Goal: Transaction & Acquisition: Obtain resource

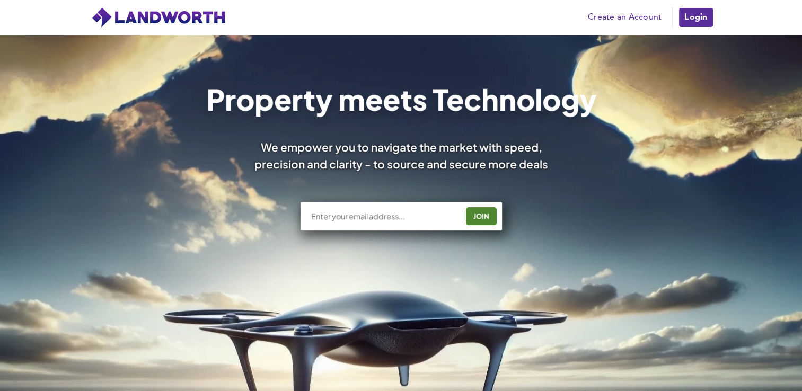
drag, startPoint x: 0, startPoint y: 0, endPoint x: 703, endPoint y: 20, distance: 703.4
click at [703, 20] on link "Login" at bounding box center [695, 17] width 35 height 21
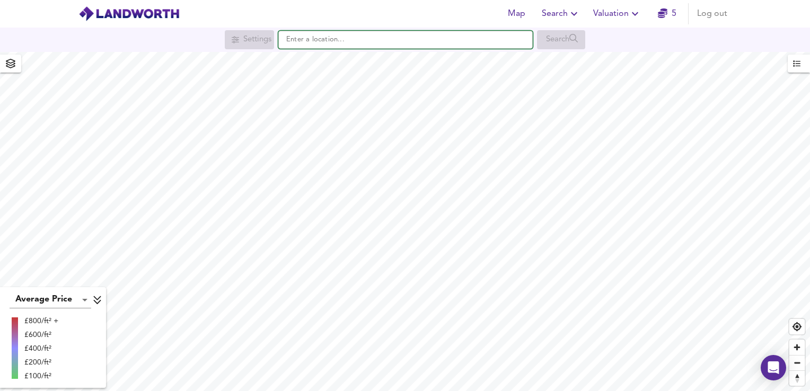
click at [413, 45] on input "text" at bounding box center [405, 40] width 254 height 18
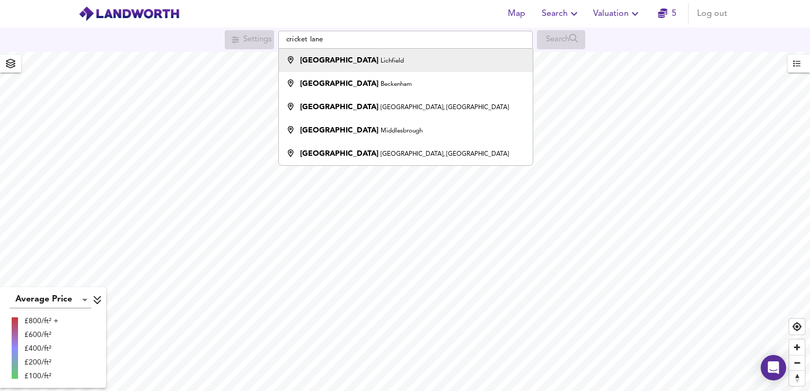
click at [397, 62] on div "Cricket Lane Lichfield" at bounding box center [402, 60] width 243 height 11
type input "Cricket Lane, Lichfield"
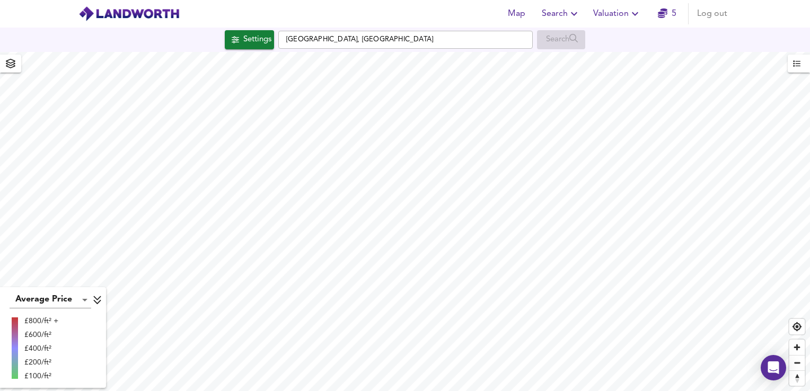
checkbox input "false"
checkbox input "true"
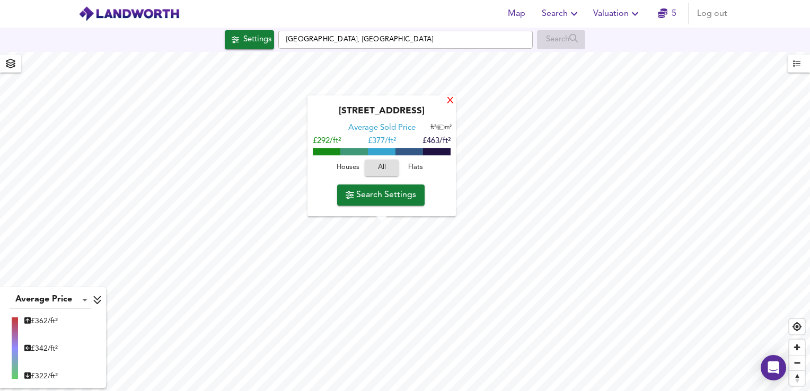
click at [451, 104] on div "X" at bounding box center [450, 101] width 9 height 10
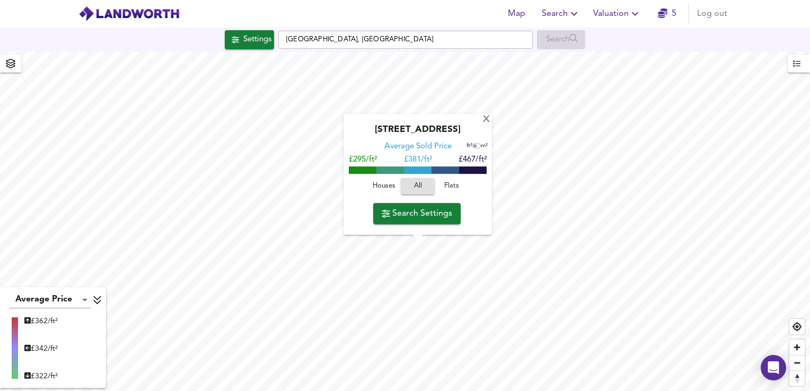
click at [487, 209] on div "Cricket Lane, WS14 9ER Average Sold Price ft² m² £295/ft² £ 381/ft² £467/ft² Ho…" at bounding box center [417, 174] width 148 height 121
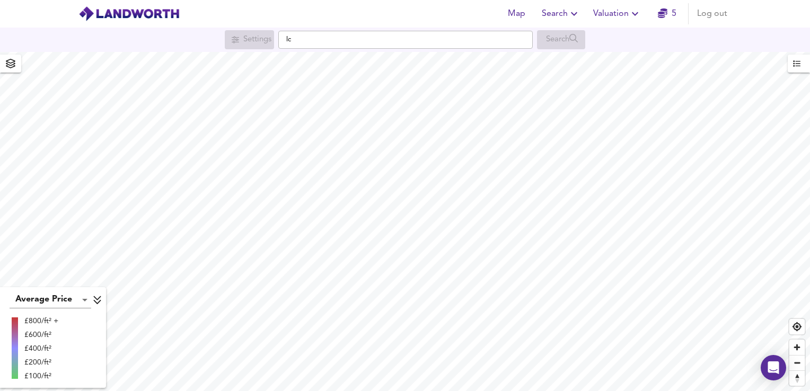
type input "l"
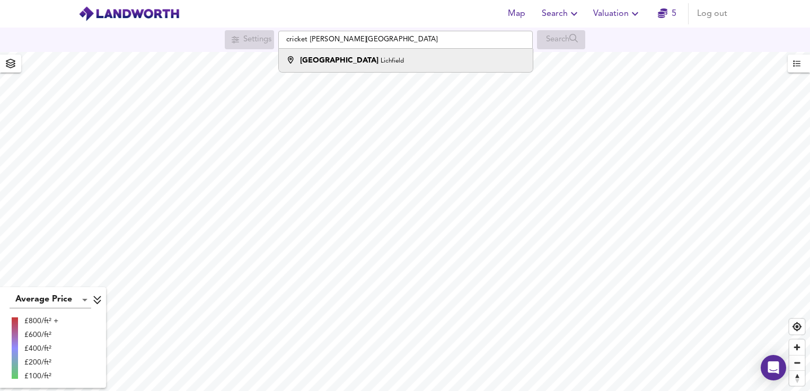
click at [367, 69] on li "Cricket Lane Lichfield" at bounding box center [405, 60] width 253 height 23
type input "[GEOGRAPHIC_DATA], [GEOGRAPHIC_DATA]"
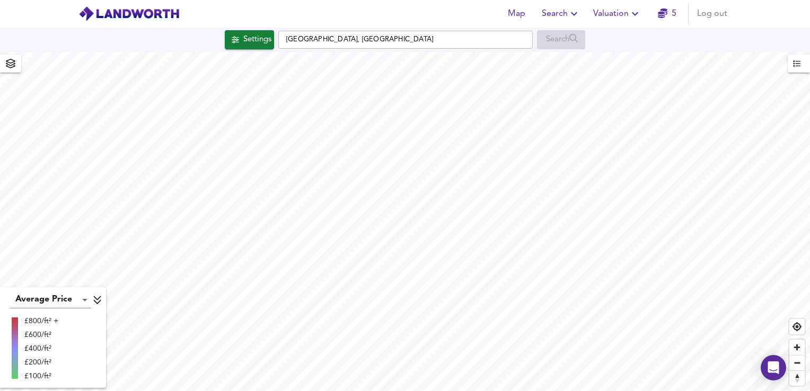
checkbox input "false"
checkbox input "true"
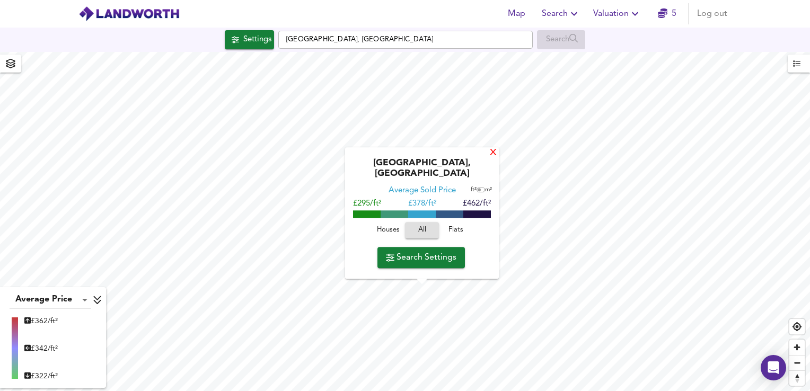
click at [488, 158] on div "X" at bounding box center [492, 153] width 9 height 10
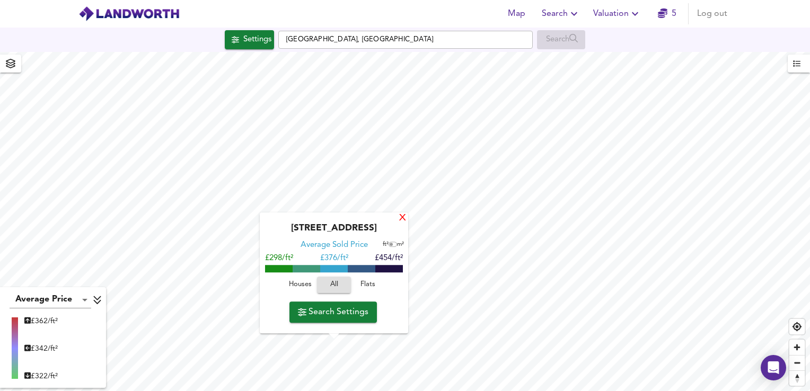
click at [405, 218] on div "X" at bounding box center [402, 219] width 9 height 10
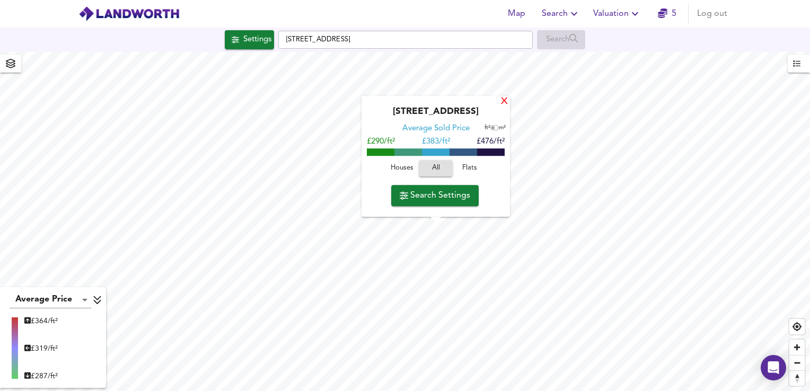
click at [504, 103] on div "X" at bounding box center [504, 102] width 9 height 10
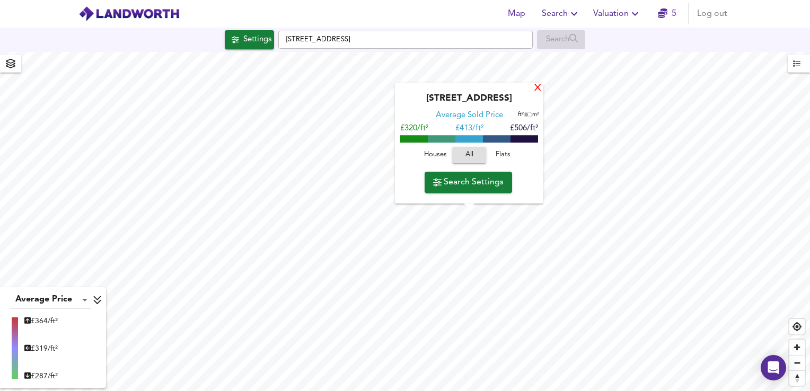
click at [534, 91] on div "X" at bounding box center [537, 89] width 9 height 10
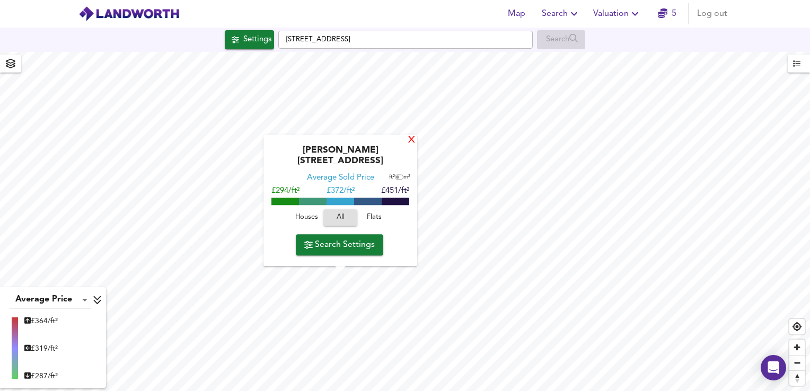
click at [409, 146] on div "X" at bounding box center [411, 141] width 9 height 10
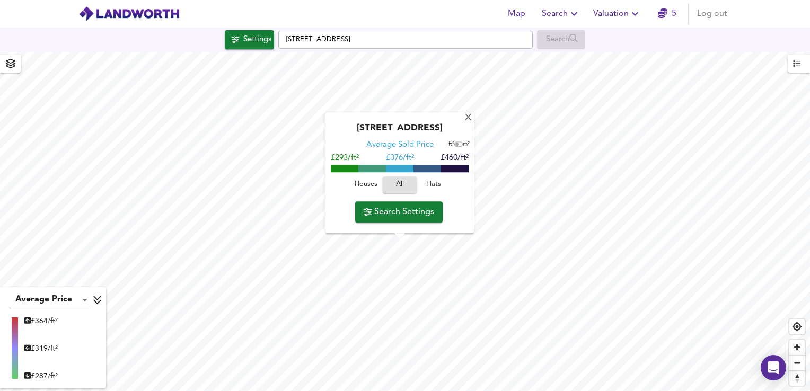
click at [417, 228] on div "London Road, WS14 9EP Average Sold Price ft² m² £293/ft² £ 376/ft² £460/ft² Hou…" at bounding box center [399, 173] width 148 height 121
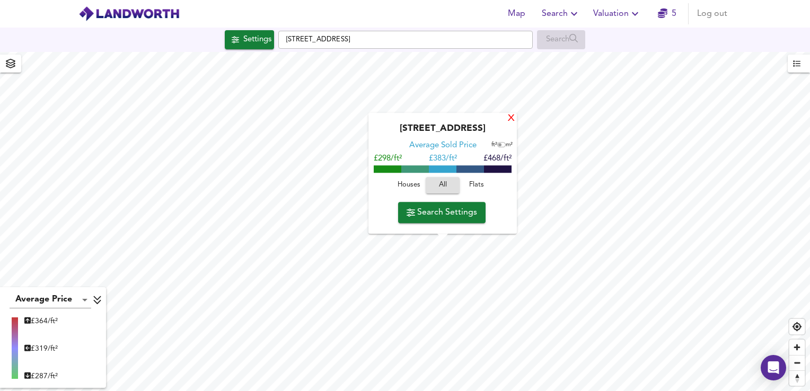
click at [509, 117] on div "X" at bounding box center [511, 119] width 9 height 10
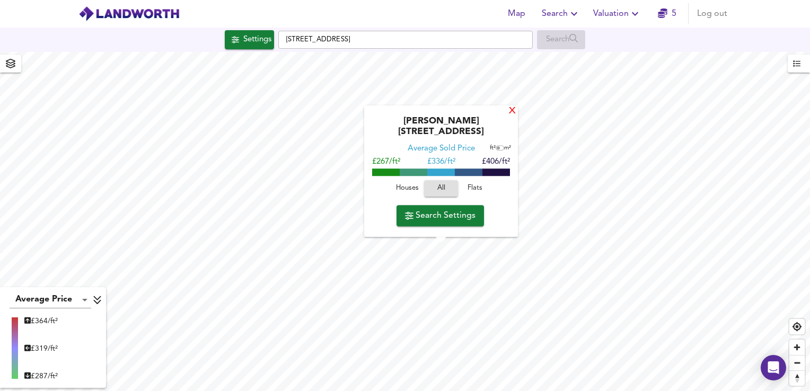
click at [508, 117] on div "X" at bounding box center [512, 111] width 9 height 10
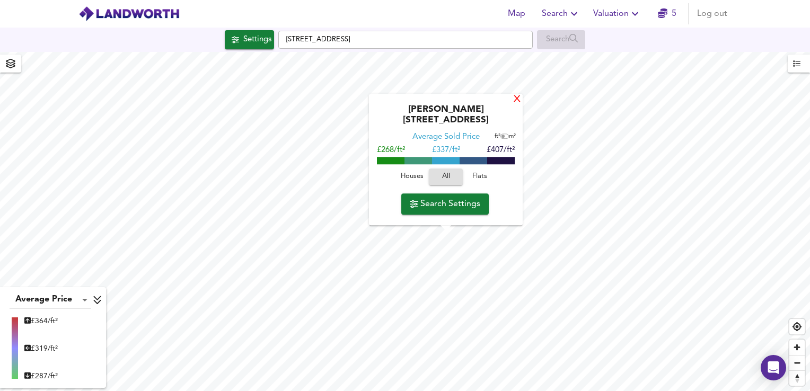
click at [513, 105] on div "X" at bounding box center [516, 100] width 9 height 10
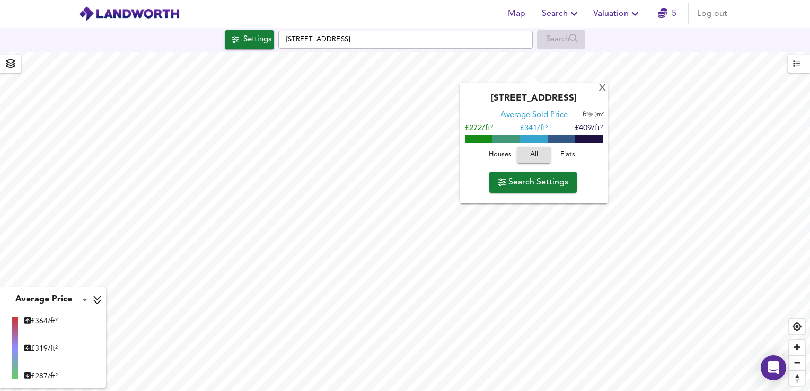
click at [580, 88] on div "X Holden Road, WS13 8SR Average Sold Price ft² m² £272/ft² £ 341/ft² £409/ft² H…" at bounding box center [405, 221] width 810 height 339
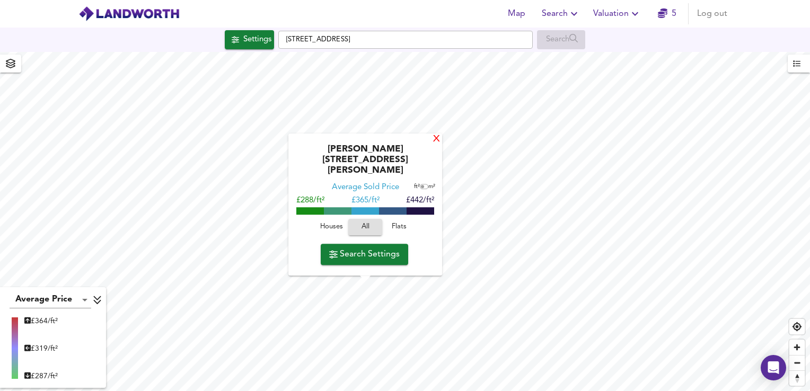
click at [432, 145] on div "X" at bounding box center [436, 140] width 9 height 10
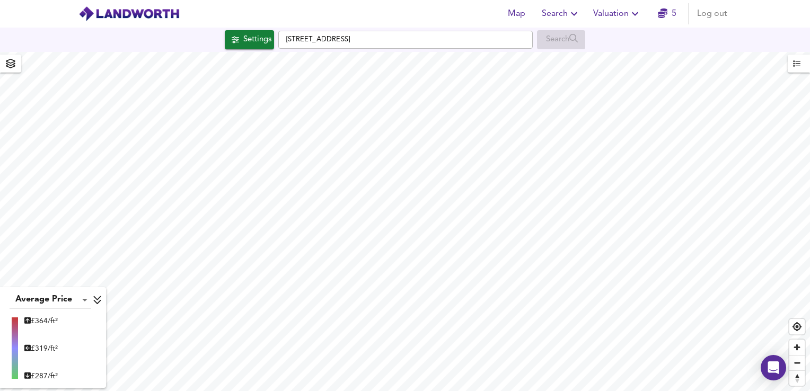
type input "1148"
click at [445, 390] on html "Map Search Valuation 5 Log out Settings Laburnum Court, WS14 9HA Search Average…" at bounding box center [405, 195] width 810 height 391
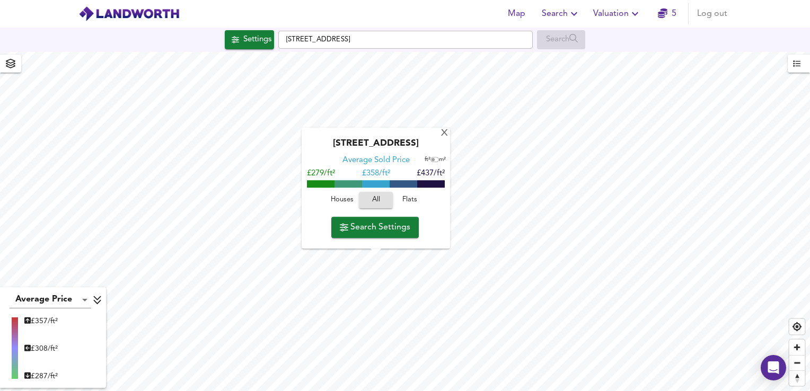
click at [380, 247] on div "Shortbutts Lane, WS14 9BT Average Sold Price ft² m² £279/ft² £ 358/ft² £437/ft²…" at bounding box center [375, 188] width 148 height 121
click at [386, 227] on span "Search Settings" at bounding box center [375, 227] width 70 height 15
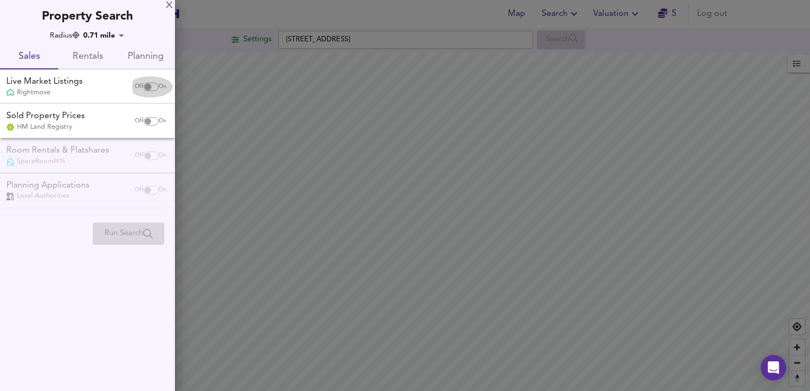
click at [149, 83] on input "checkbox" at bounding box center [147, 87] width 25 height 8
checkbox input "true"
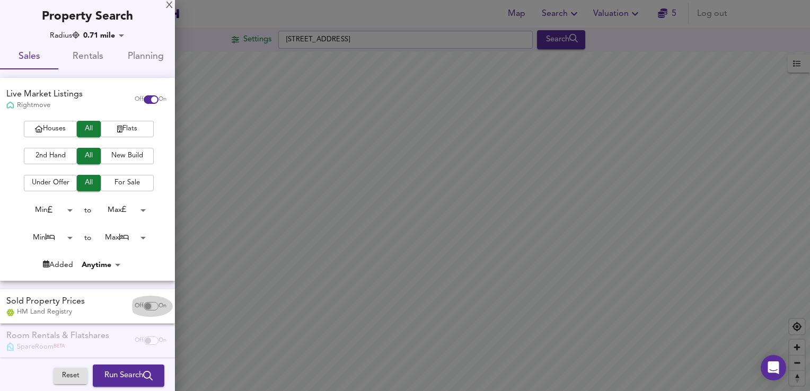
click at [144, 307] on input "checkbox" at bounding box center [147, 306] width 25 height 8
checkbox input "true"
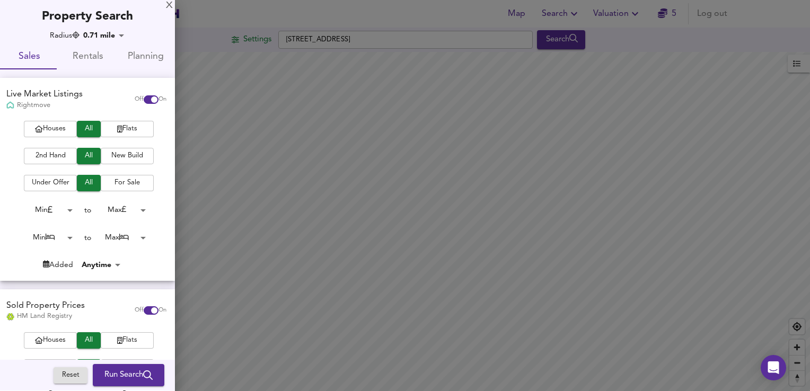
click at [129, 156] on span "New Build" at bounding box center [127, 156] width 42 height 12
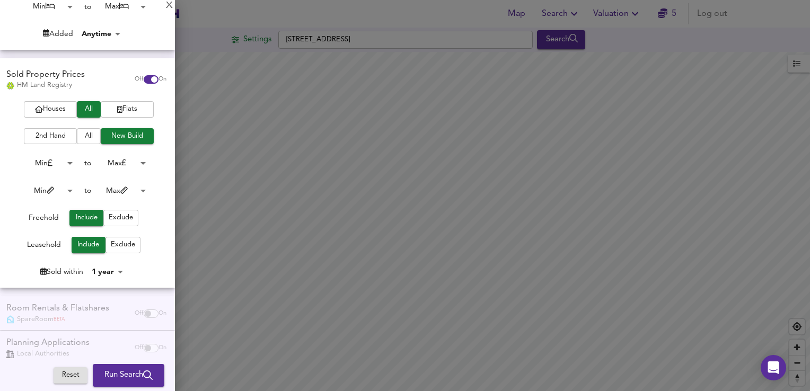
scroll to position [235, 0]
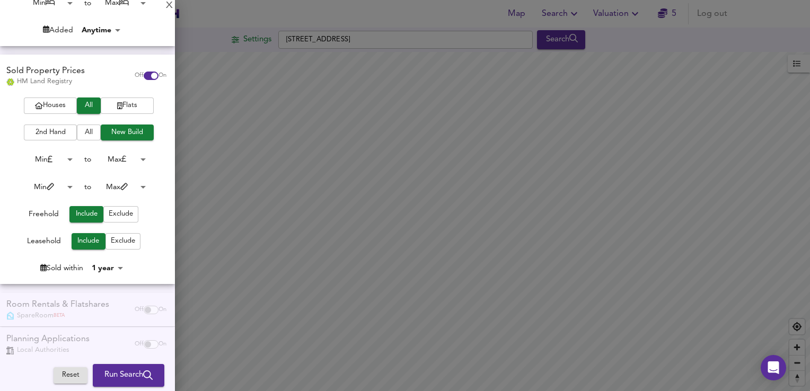
click at [121, 226] on div "Houses All Flats 2nd Hand All New Build Min 0 to Max 200000000 Min 0 to Max 100…" at bounding box center [87, 190] width 175 height 186
click at [106, 269] on body "Map Search Valuation 5 Log out Settings Shortbutts Lane, WS14 9BT Search Averag…" at bounding box center [405, 195] width 810 height 391
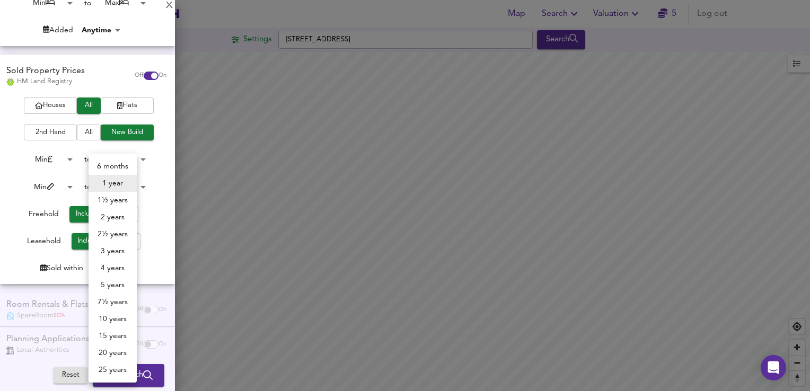
click at [118, 219] on li "2 years" at bounding box center [112, 217] width 48 height 17
type input "24"
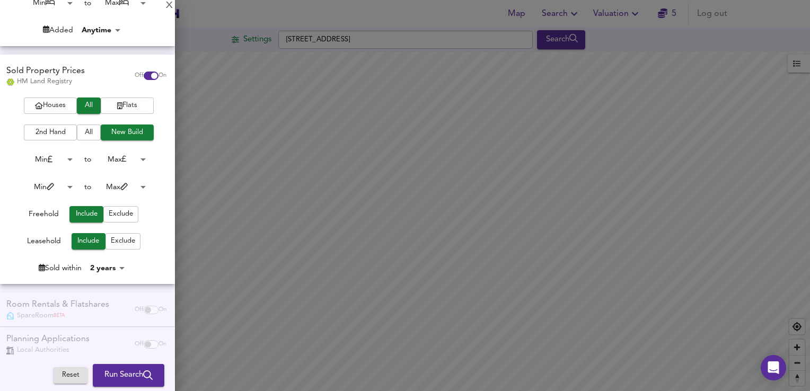
click at [122, 368] on button "Run Search" at bounding box center [129, 376] width 72 height 22
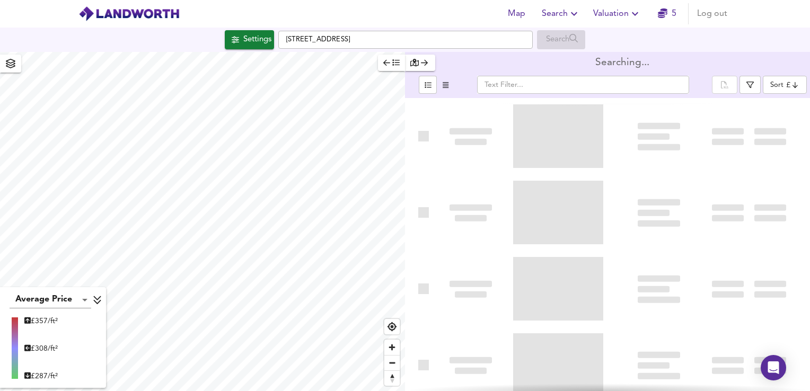
type input "bestdeal"
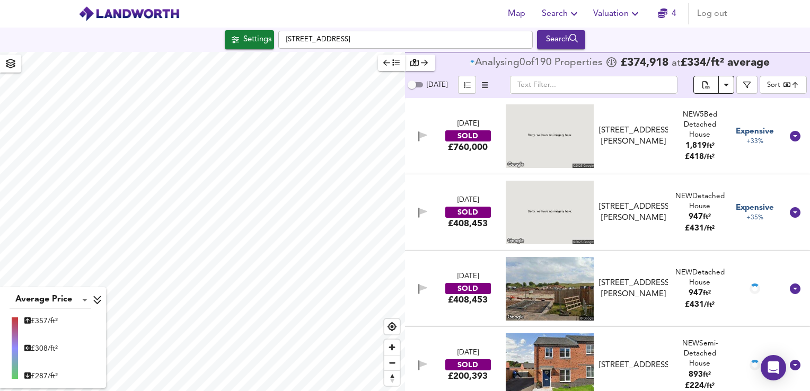
click at [706, 86] on icon "split button" at bounding box center [705, 86] width 7 height 10
